Goal: Task Accomplishment & Management: Use online tool/utility

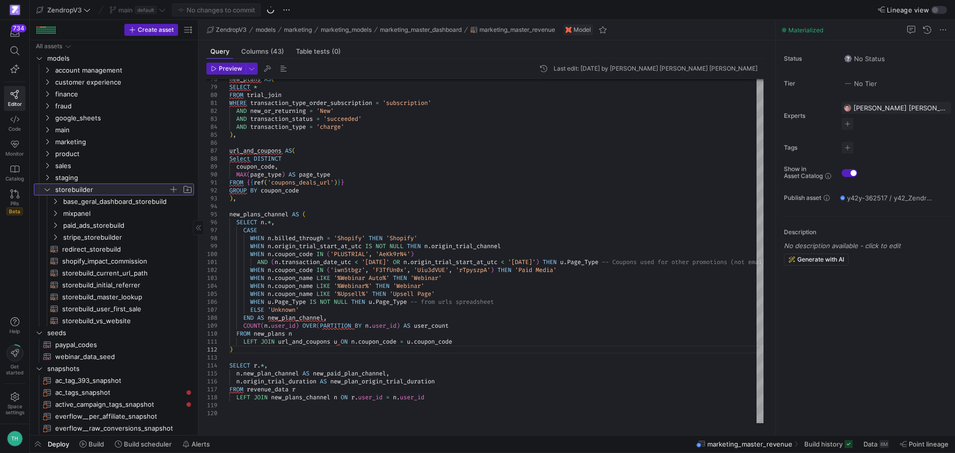
click at [46, 189] on icon at bounding box center [47, 190] width 7 height 6
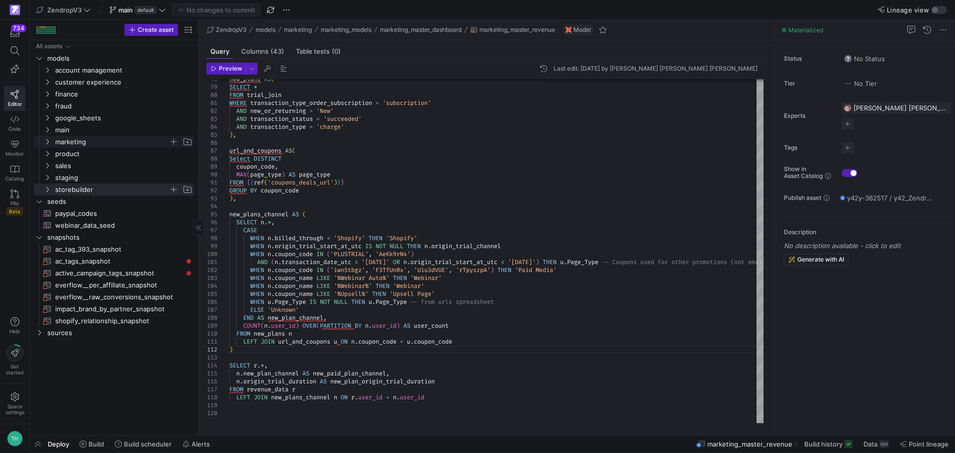
click at [48, 140] on icon "Press SPACE to select this row." at bounding box center [47, 142] width 7 height 6
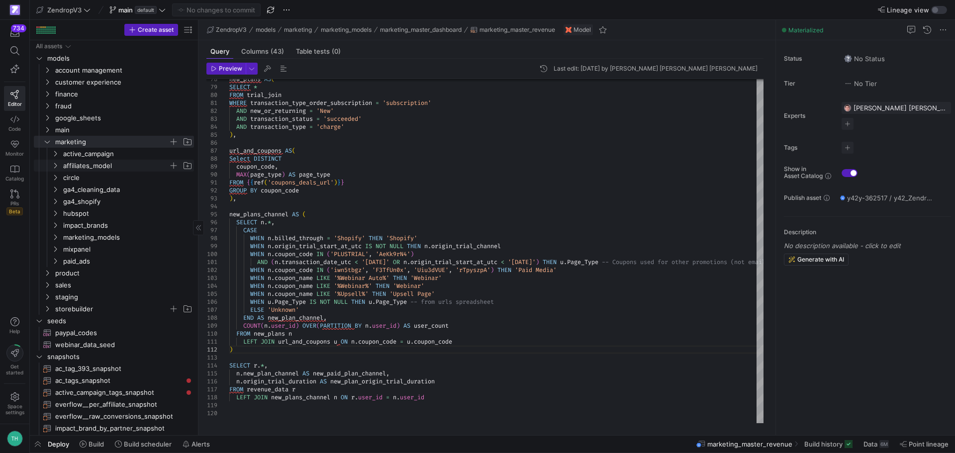
click at [57, 165] on icon "Press SPACE to select this row." at bounding box center [55, 166] width 7 height 6
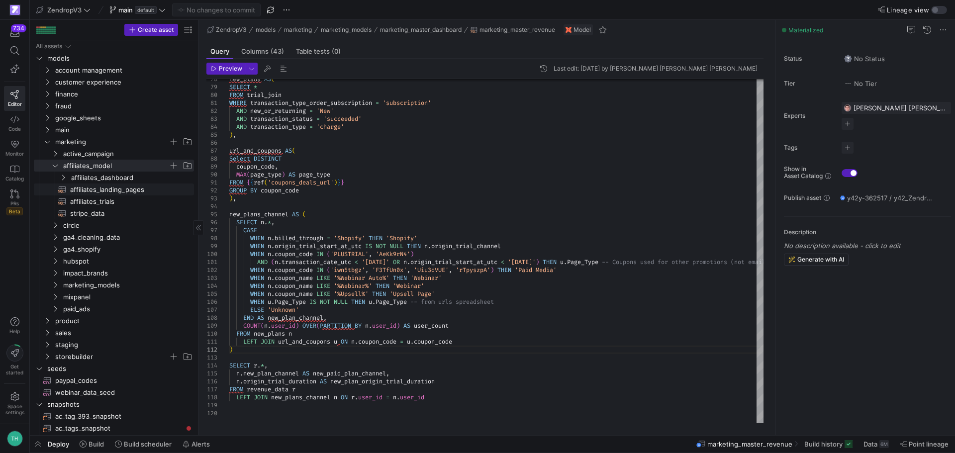
click at [91, 189] on span "affiliates_landing_pages​​​​​​​​​​" at bounding box center [126, 189] width 112 height 11
type textarea "WITH tracking_data AS ( SELECT IF(LOWER(stripe_coupon_code) = 'n/a', NULL, stri…"
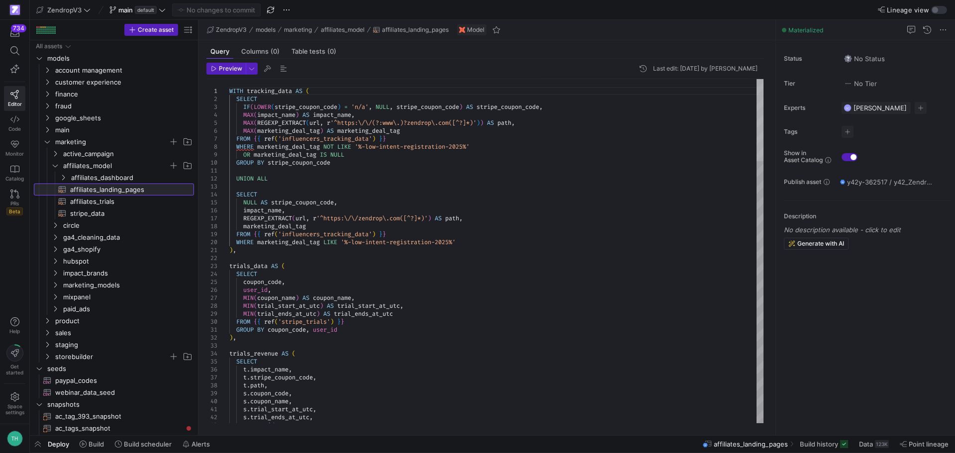
click at [757, 116] on div at bounding box center [760, 120] width 7 height 82
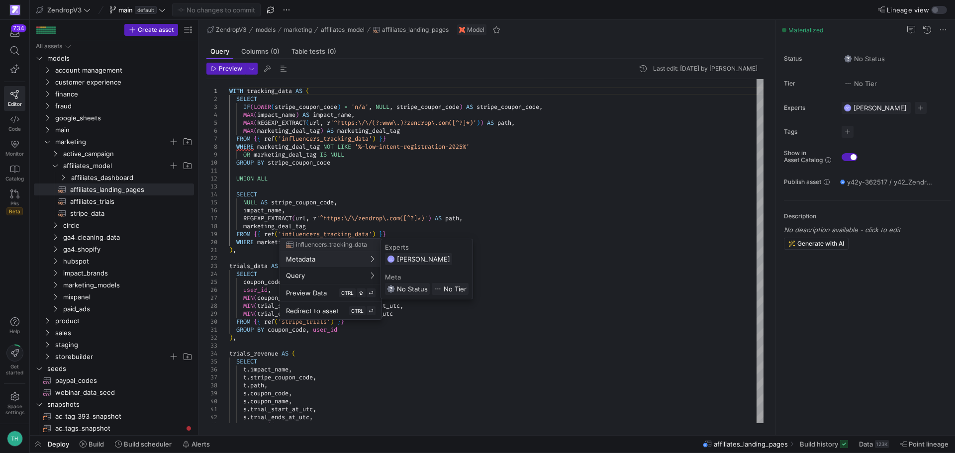
click at [466, 182] on div at bounding box center [477, 226] width 955 height 453
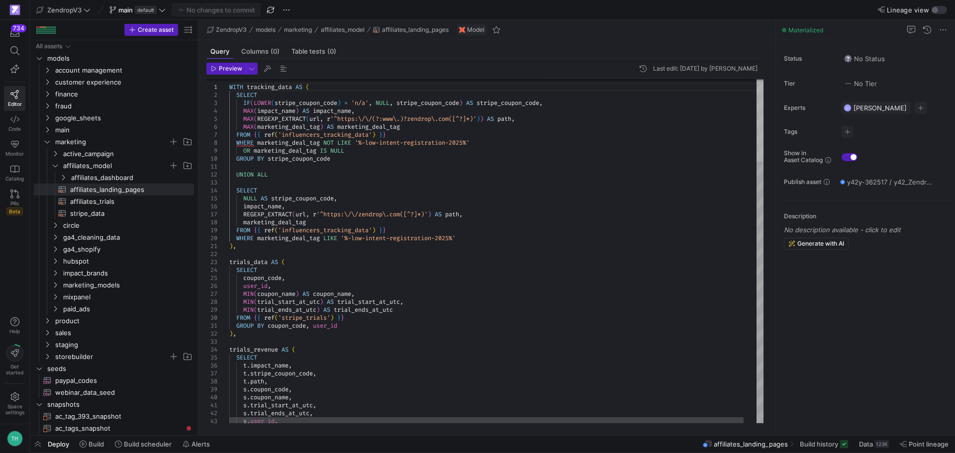
click at [764, 114] on div at bounding box center [760, 121] width 7 height 82
